Goal: Understand process/instructions: Learn how to perform a task or action

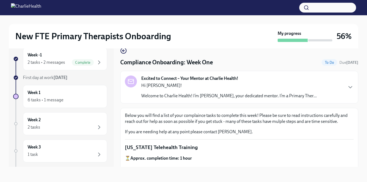
scroll to position [756, 0]
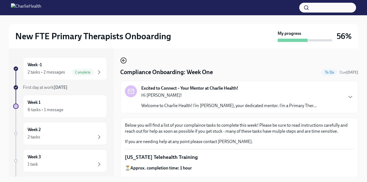
click at [123, 61] on icon "button" at bounding box center [123, 60] width 7 height 7
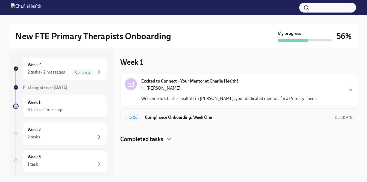
click at [171, 115] on h6 "Compliance Onboarding: Week One" at bounding box center [237, 118] width 185 height 6
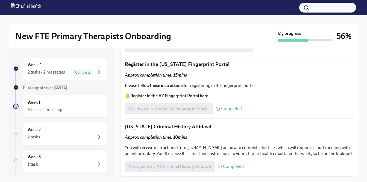
scroll to position [10, 0]
